Goal: Information Seeking & Learning: Learn about a topic

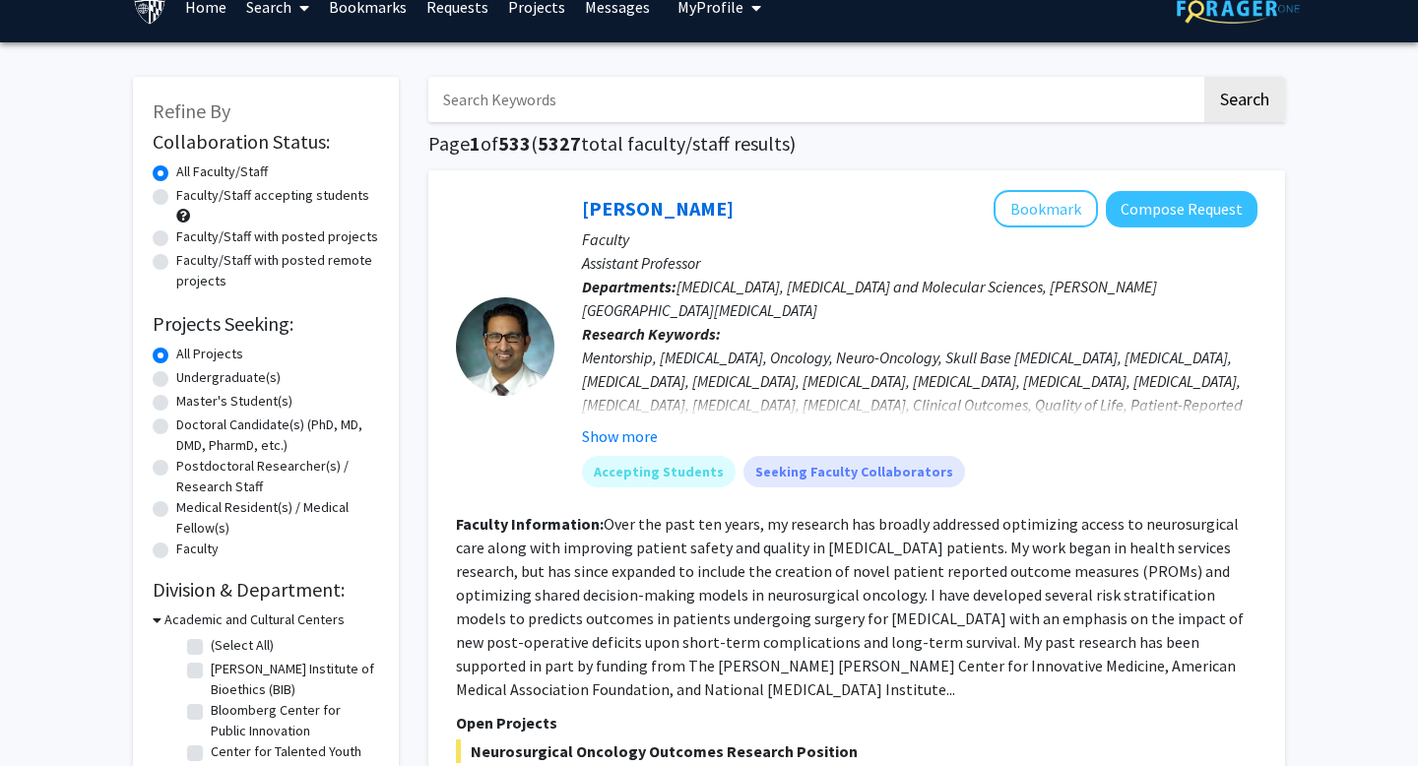
scroll to position [63, 0]
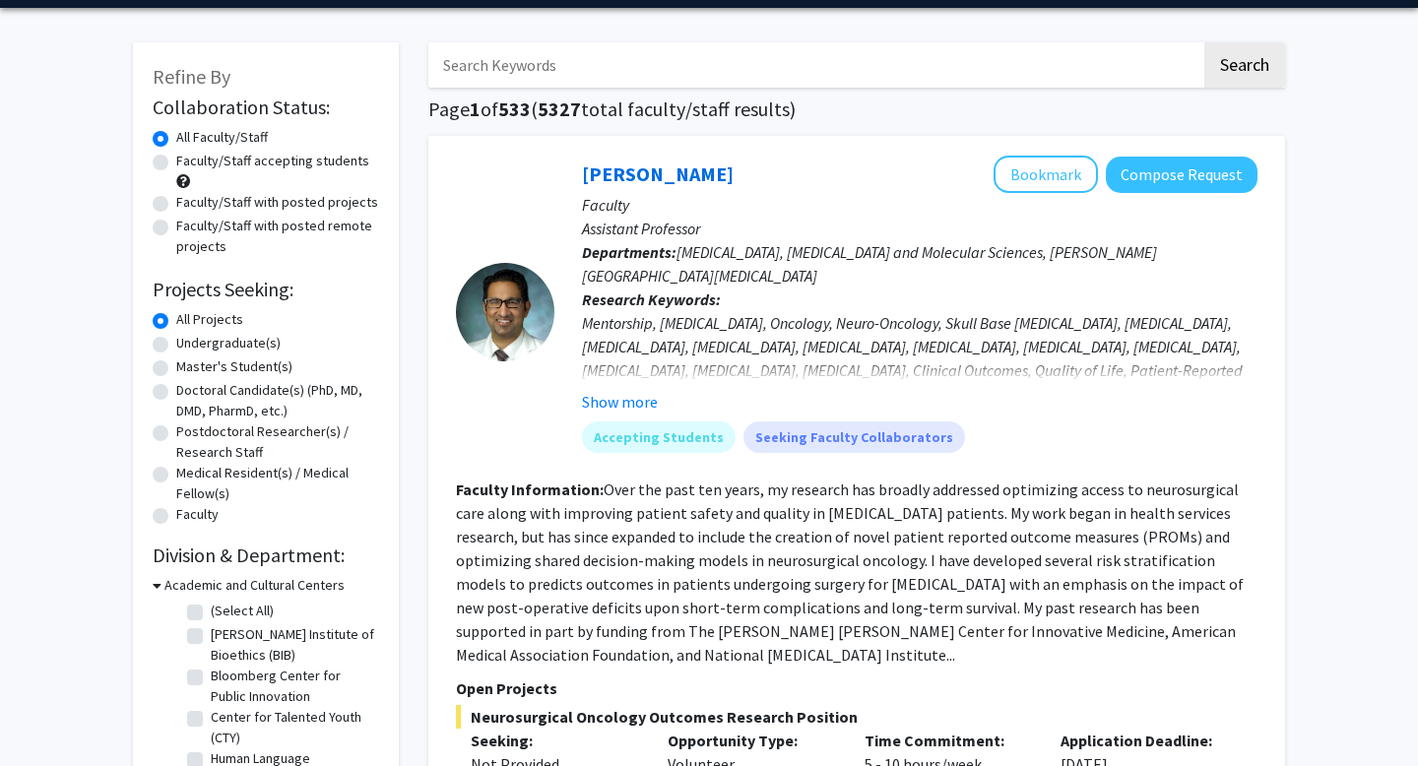
click at [176, 164] on label "Faculty/Staff accepting students" at bounding box center [272, 161] width 193 height 21
click at [176, 163] on input "Faculty/Staff accepting students" at bounding box center [182, 157] width 13 height 13
radio input "true"
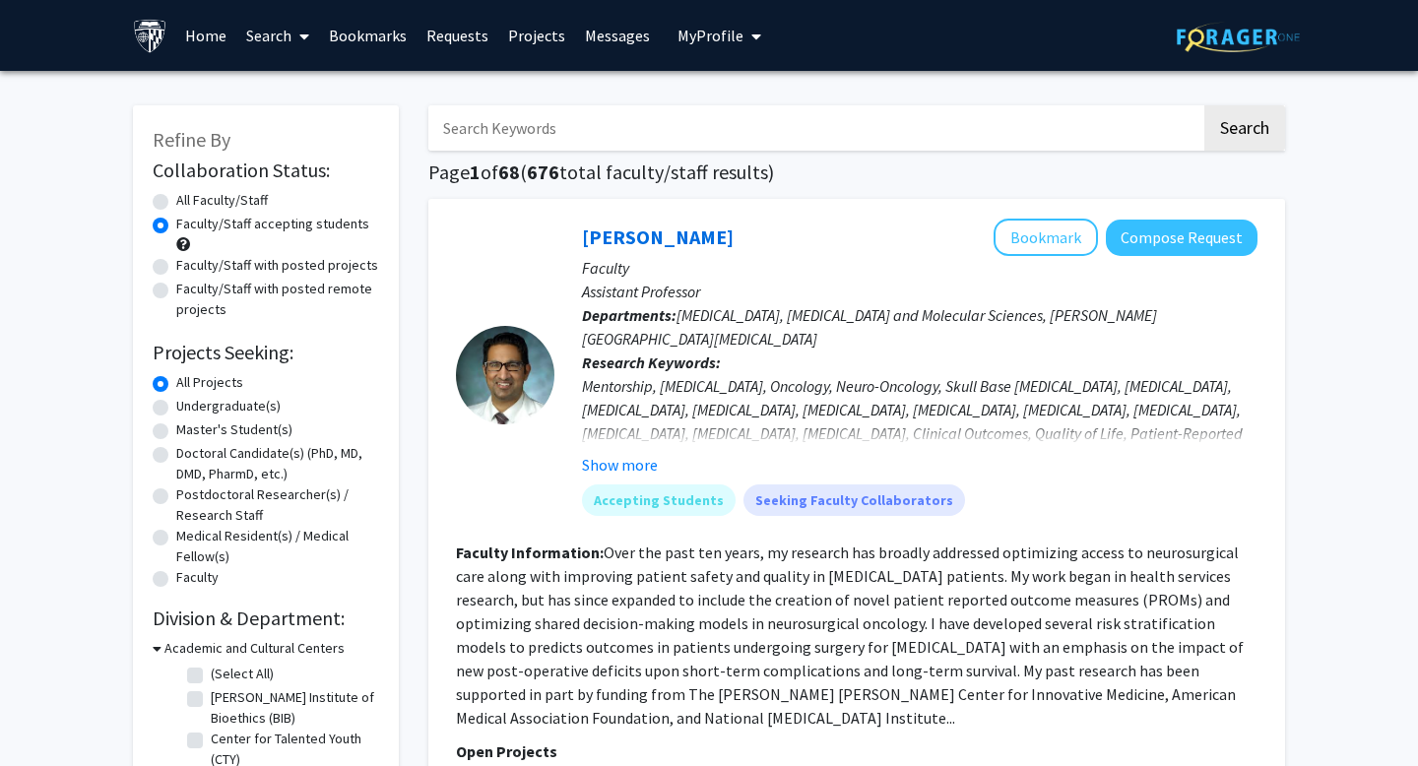
click at [176, 411] on label "Undergraduate(s)" at bounding box center [228, 406] width 104 height 21
click at [176, 409] on input "Undergraduate(s)" at bounding box center [182, 402] width 13 height 13
radio input "true"
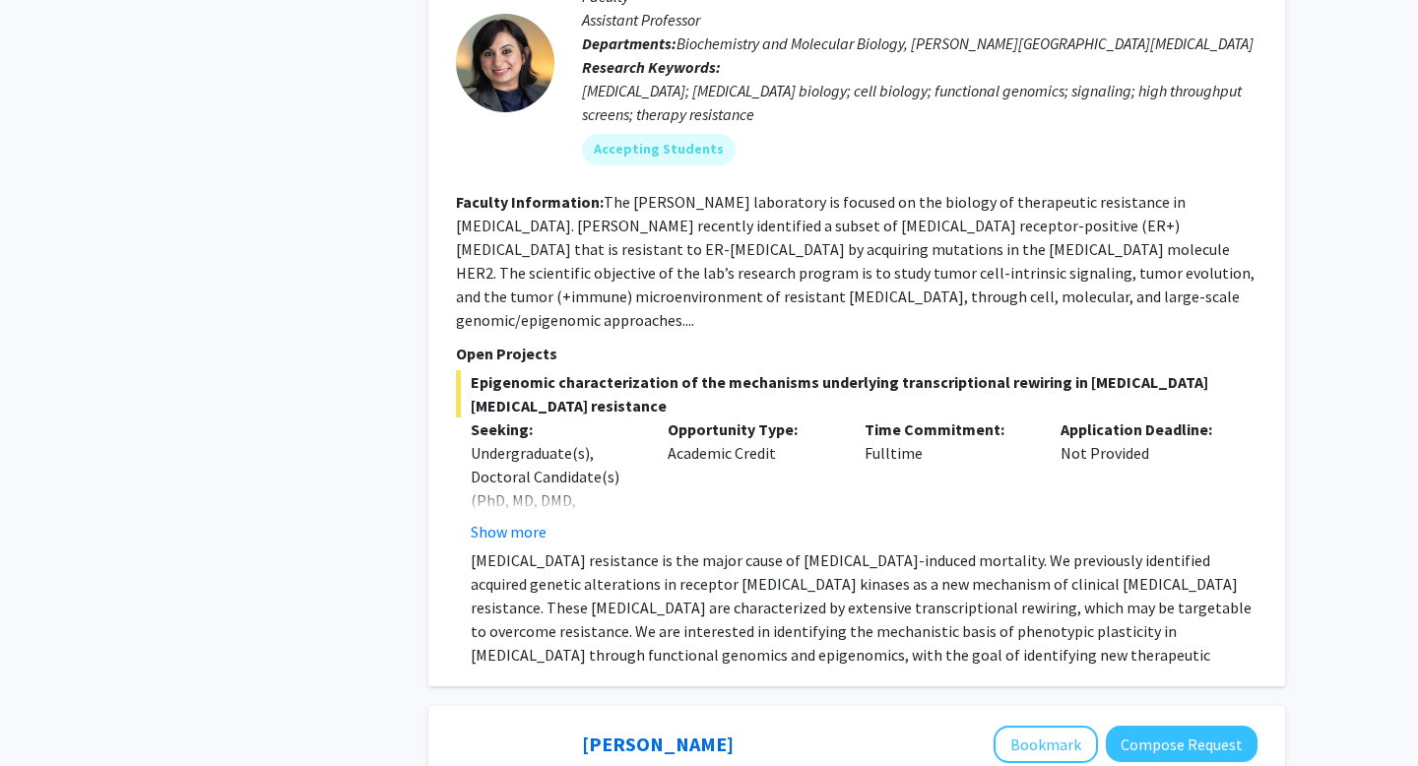
scroll to position [1154, 0]
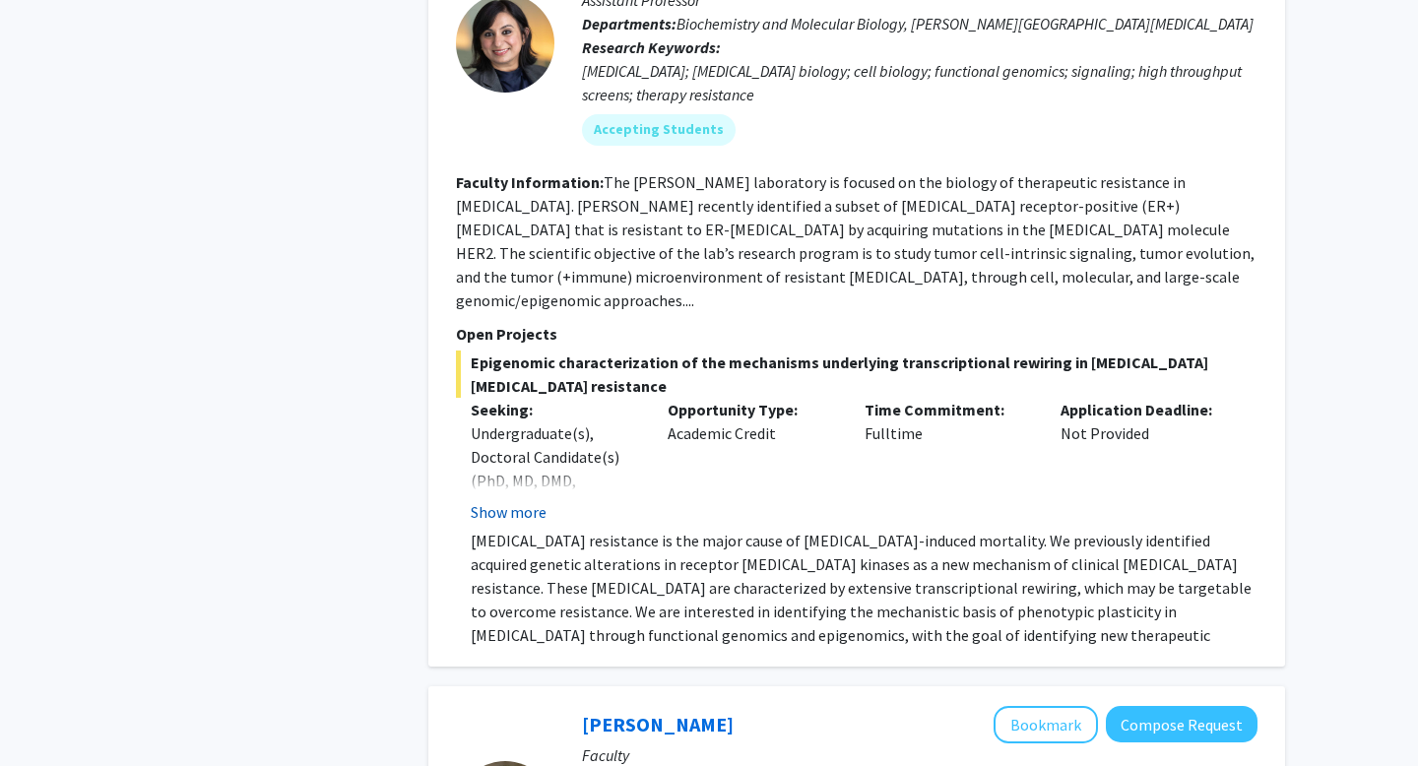
click at [530, 500] on button "Show more" at bounding box center [509, 512] width 76 height 24
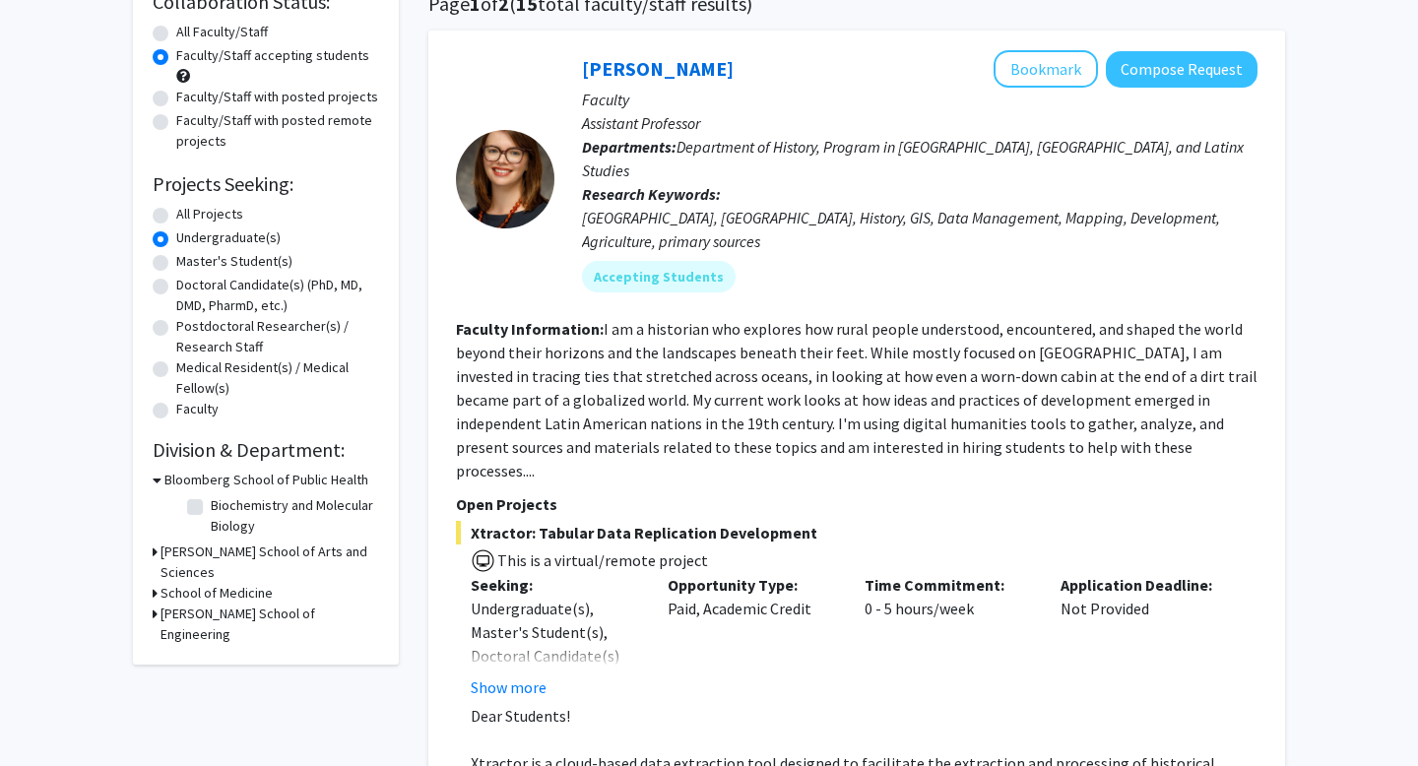
scroll to position [0, 0]
